Goal: Task Accomplishment & Management: Use online tool/utility

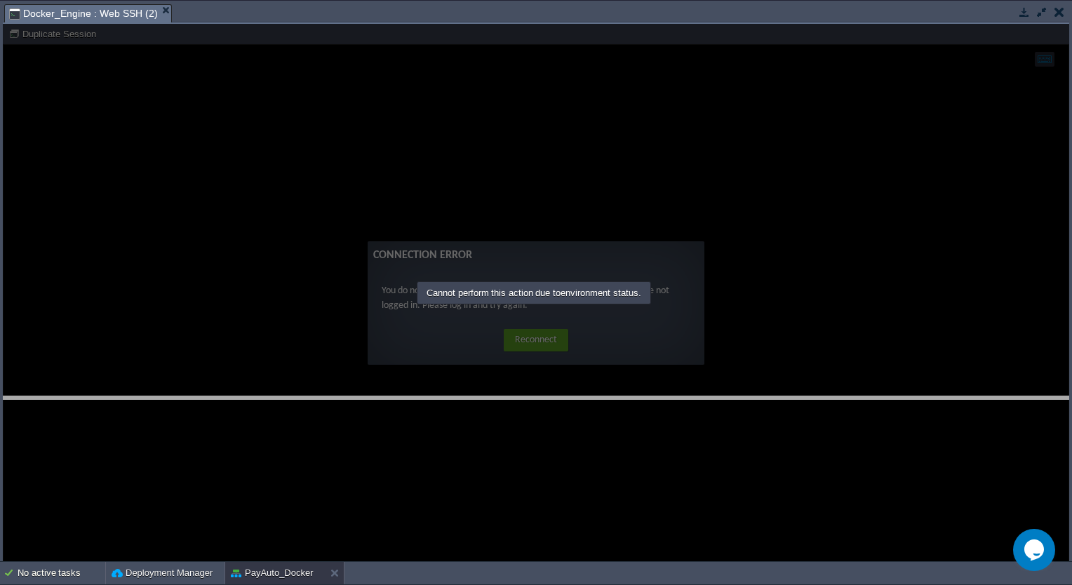
drag, startPoint x: 140, startPoint y: 4, endPoint x: 218, endPoint y: 417, distance: 421.2
click at [218, 417] on body "New Environment Import Marketplace Bonus ₹0.00 Upgrade Account Settings Help [E…" at bounding box center [536, 292] width 1072 height 585
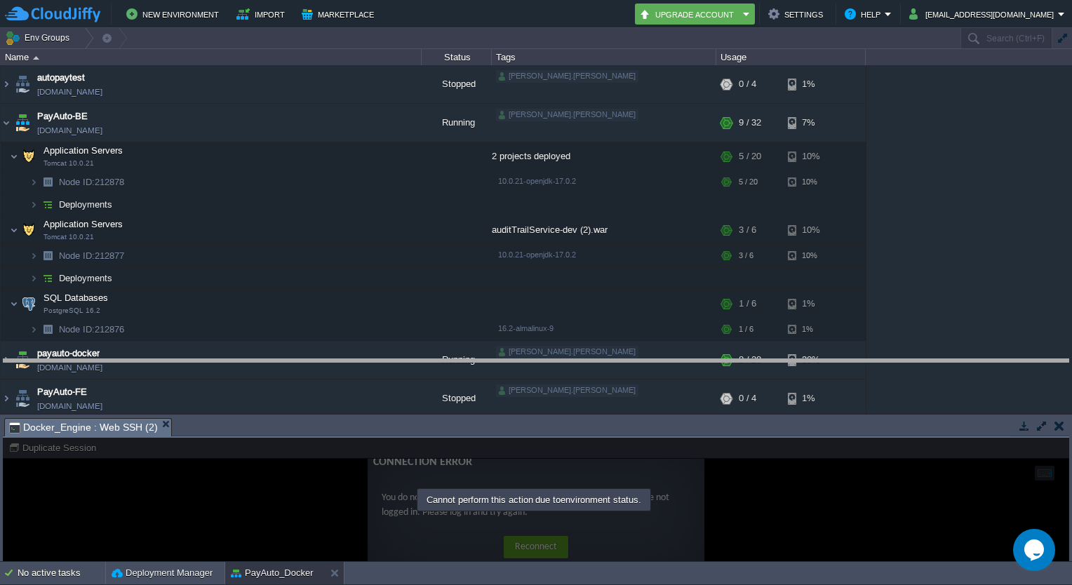
drag, startPoint x: 224, startPoint y: 422, endPoint x: 236, endPoint y: 365, distance: 58.0
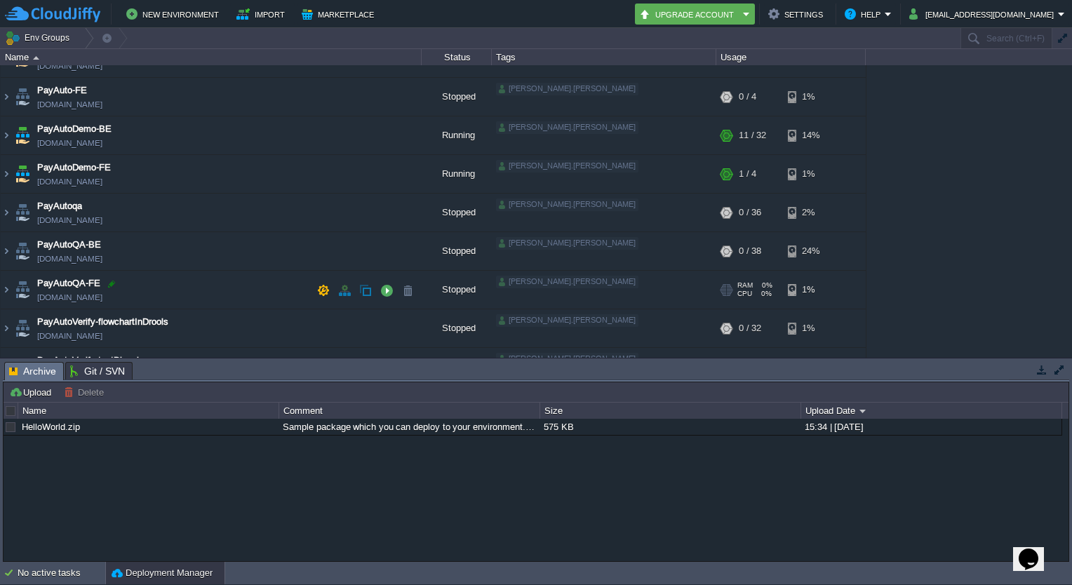
scroll to position [99, 0]
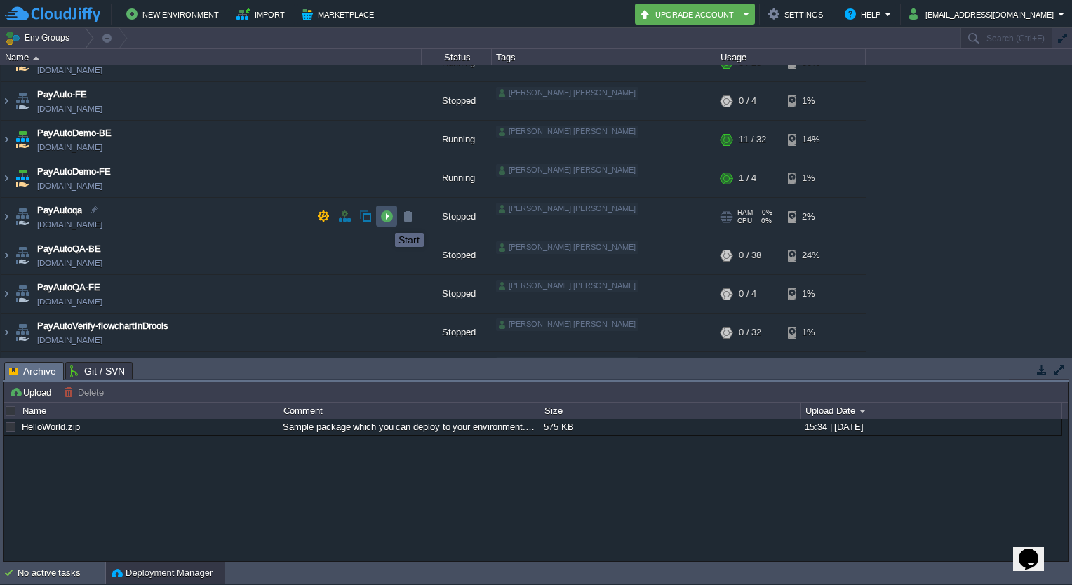
click at [384, 220] on button "button" at bounding box center [386, 216] width 13 height 13
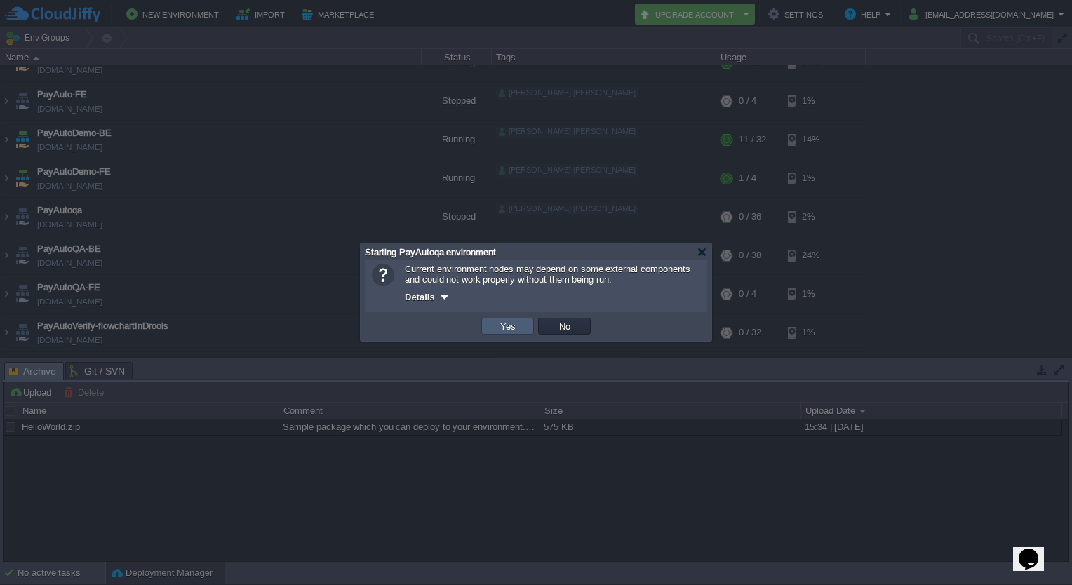
click at [532, 330] on td "Yes" at bounding box center [507, 326] width 53 height 17
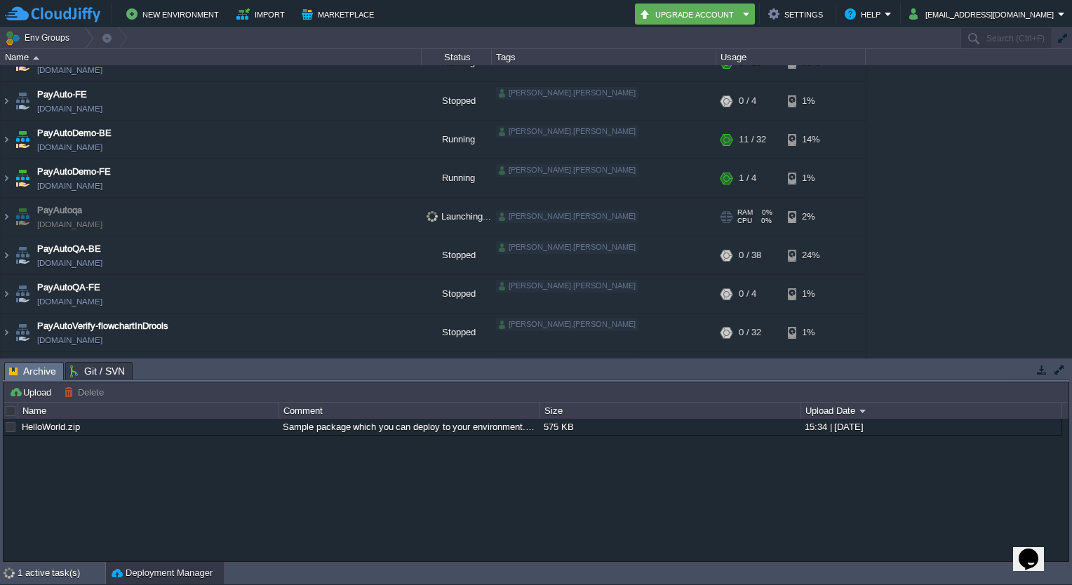
scroll to position [207, 0]
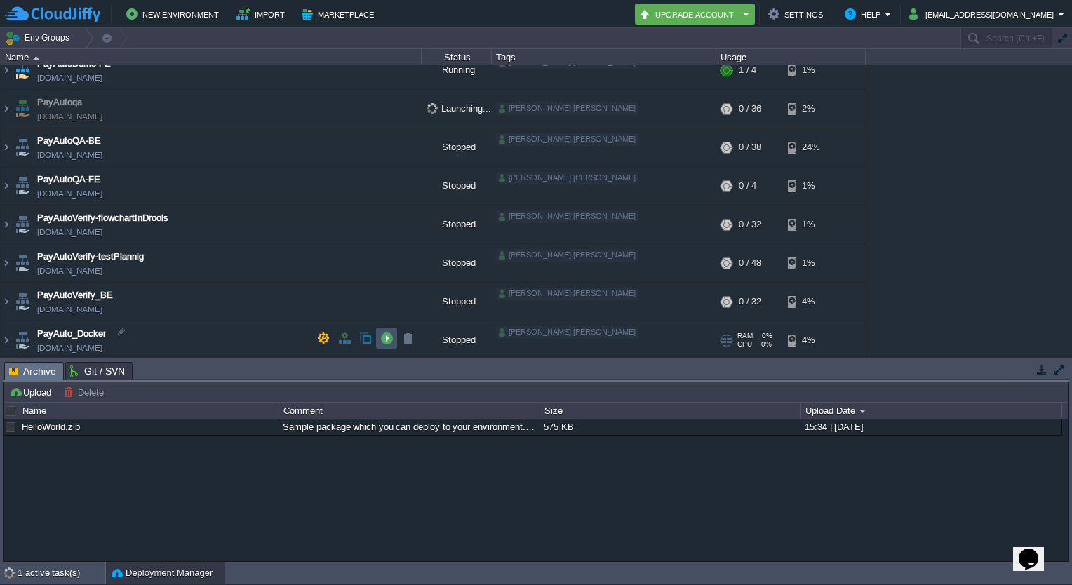
click at [384, 341] on button "button" at bounding box center [386, 338] width 13 height 13
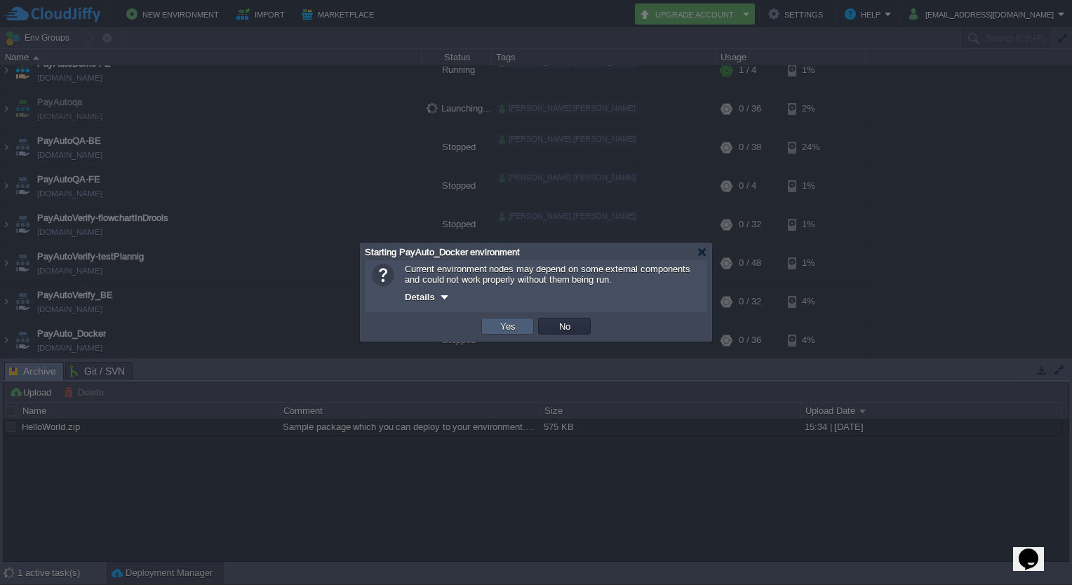
click at [525, 327] on td "Yes" at bounding box center [507, 326] width 53 height 17
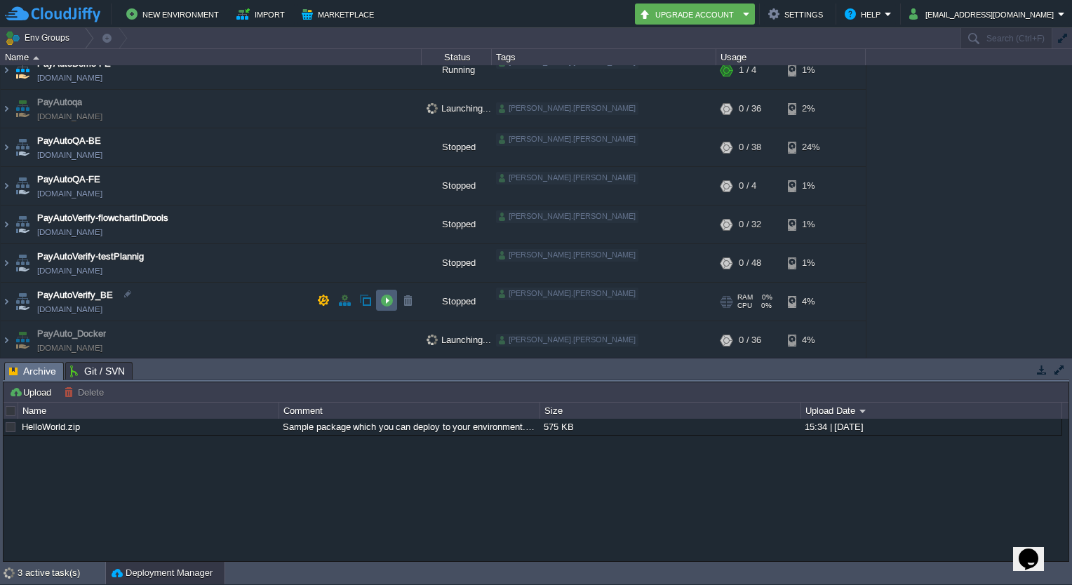
click at [396, 307] on td at bounding box center [386, 300] width 21 height 21
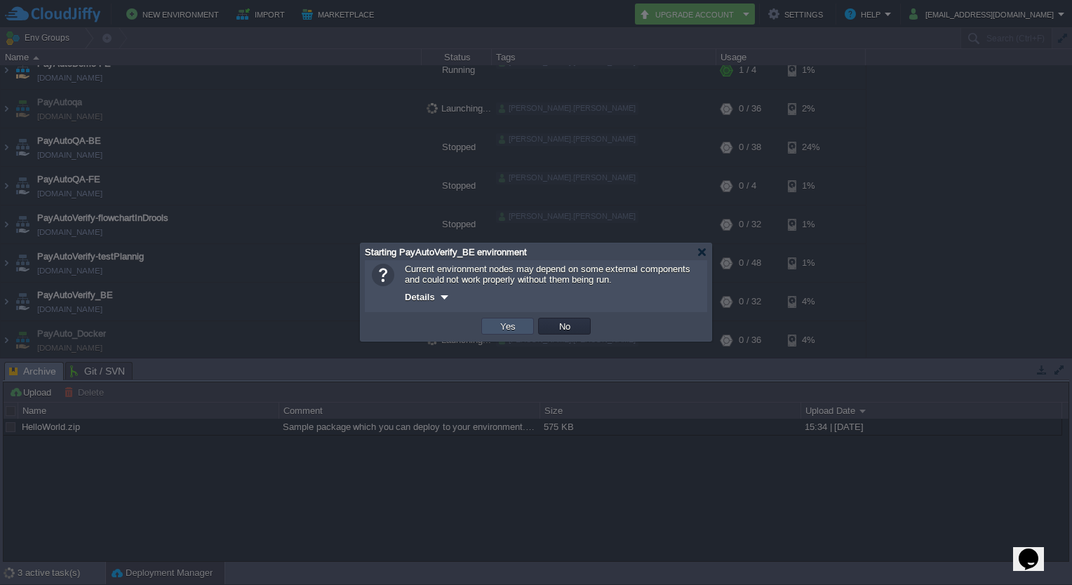
click at [510, 324] on button "Yes" at bounding box center [508, 326] width 24 height 13
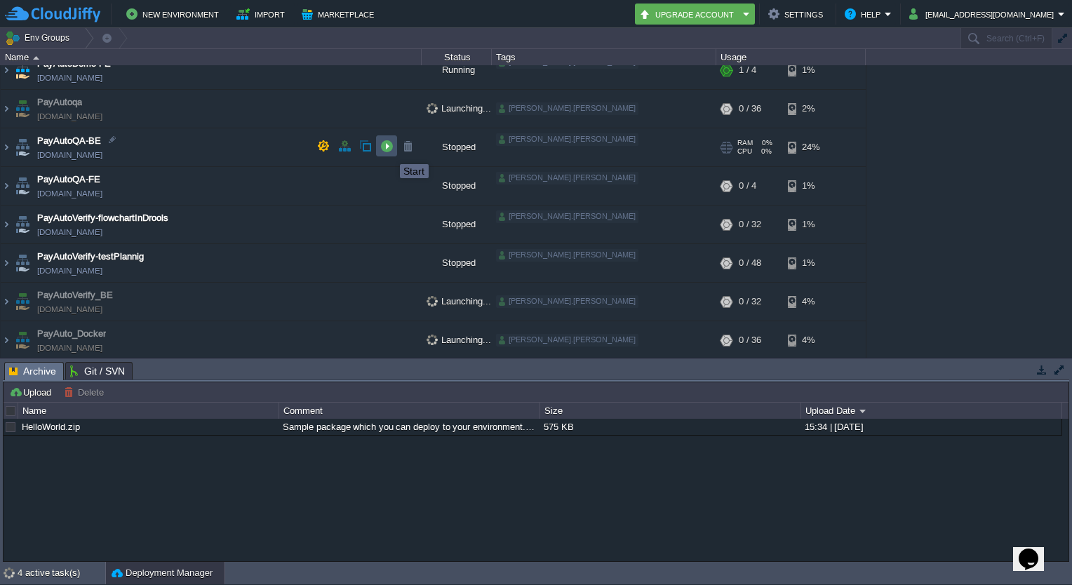
click at [389, 151] on button "button" at bounding box center [386, 146] width 13 height 13
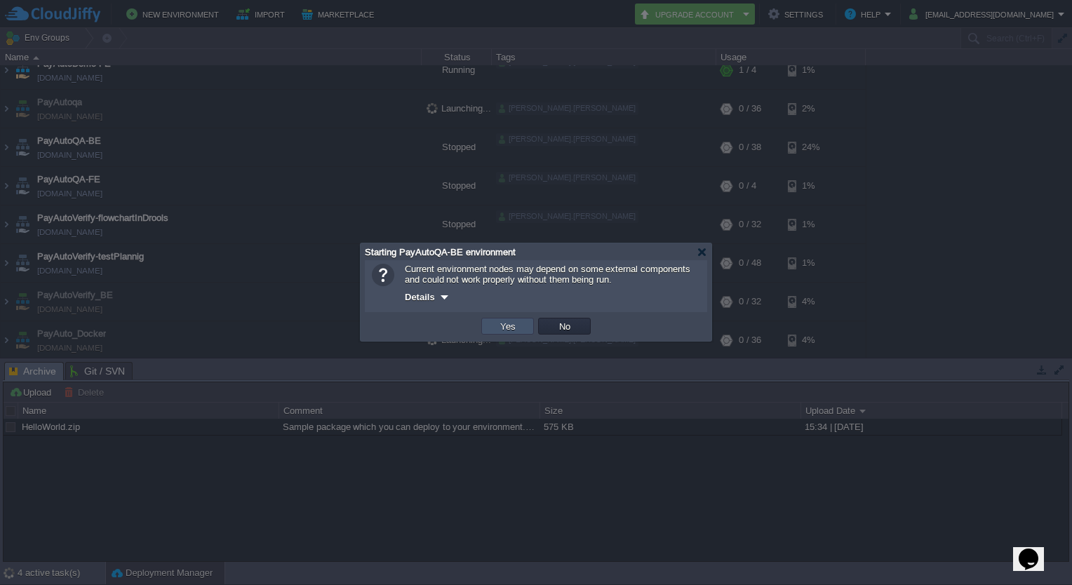
click at [507, 323] on button "Yes" at bounding box center [508, 326] width 24 height 13
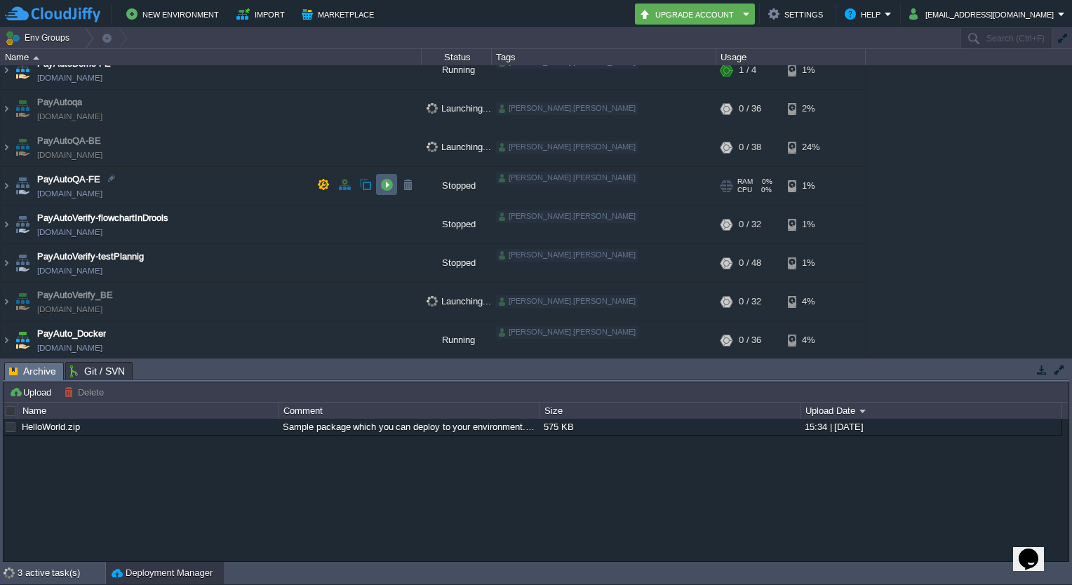
click at [389, 184] on button "button" at bounding box center [386, 184] width 13 height 13
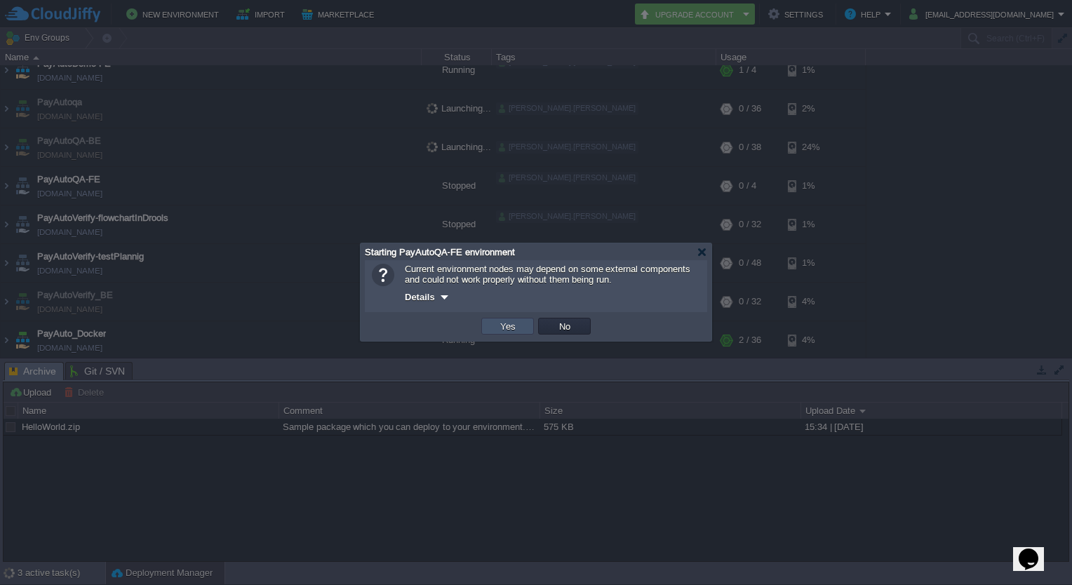
click at [512, 323] on button "Yes" at bounding box center [508, 326] width 24 height 13
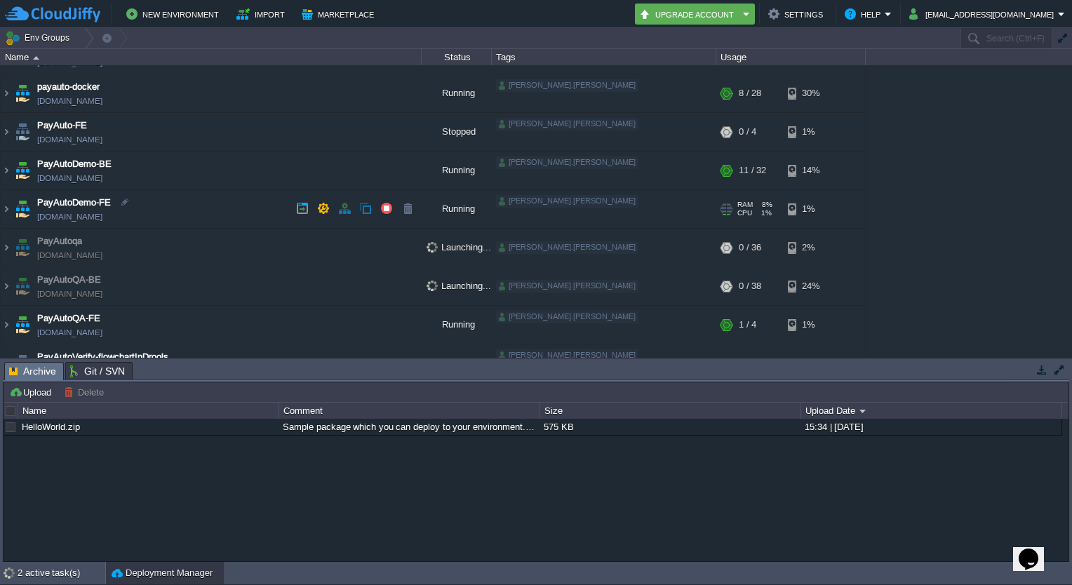
scroll to position [67, 0]
